Goal: Information Seeking & Learning: Learn about a topic

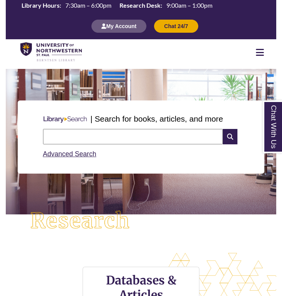
click at [102, 138] on input "text" at bounding box center [133, 136] width 180 height 15
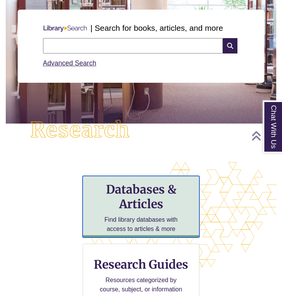
click at [140, 206] on h3 "Databases & Articles" at bounding box center [141, 196] width 104 height 29
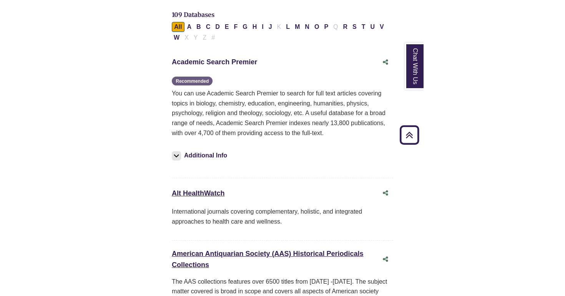
scroll to position [247, 0]
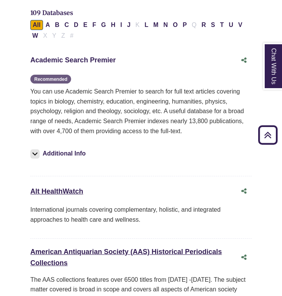
click at [80, 56] on link "Academic Search Premier This link opens in a new window" at bounding box center [72, 60] width 85 height 8
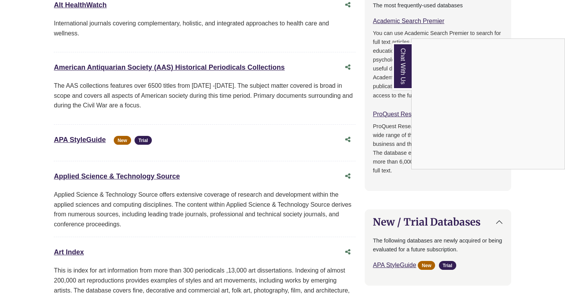
scroll to position [0, 0]
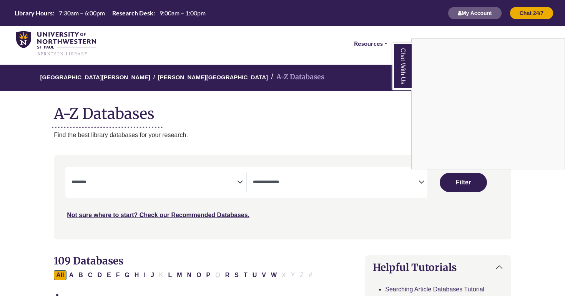
click at [106, 186] on div "Chat With Us" at bounding box center [282, 148] width 565 height 296
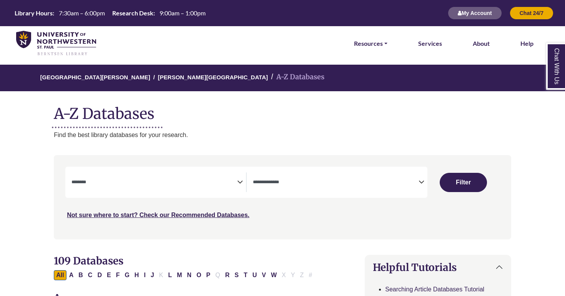
click at [78, 186] on span "Search filters" at bounding box center [154, 182] width 166 height 20
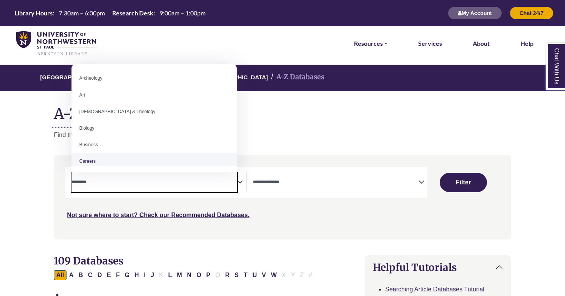
click at [239, 129] on div "University of Northwestern - St. Paul Berntsen Library A-Z Databases A-Z Databa…" at bounding box center [282, 102] width 480 height 75
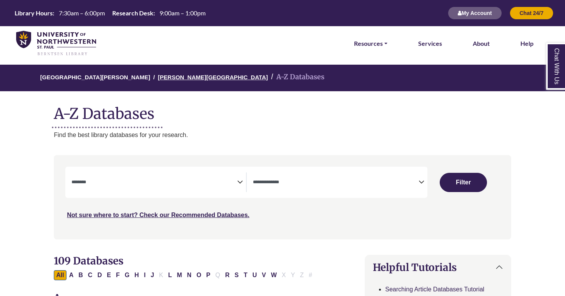
click at [168, 77] on link "[PERSON_NAME][GEOGRAPHIC_DATA]" at bounding box center [213, 77] width 110 height 8
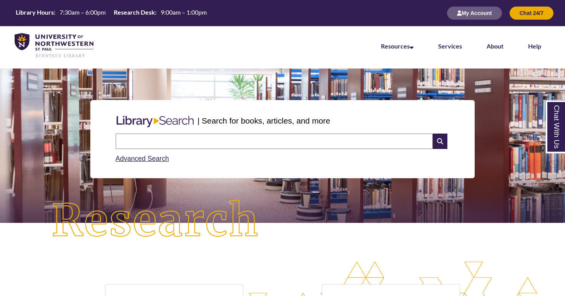
click at [156, 135] on input "text" at bounding box center [274, 140] width 317 height 15
type input "*"
type input "**********"
